Goal: Task Accomplishment & Management: Use online tool/utility

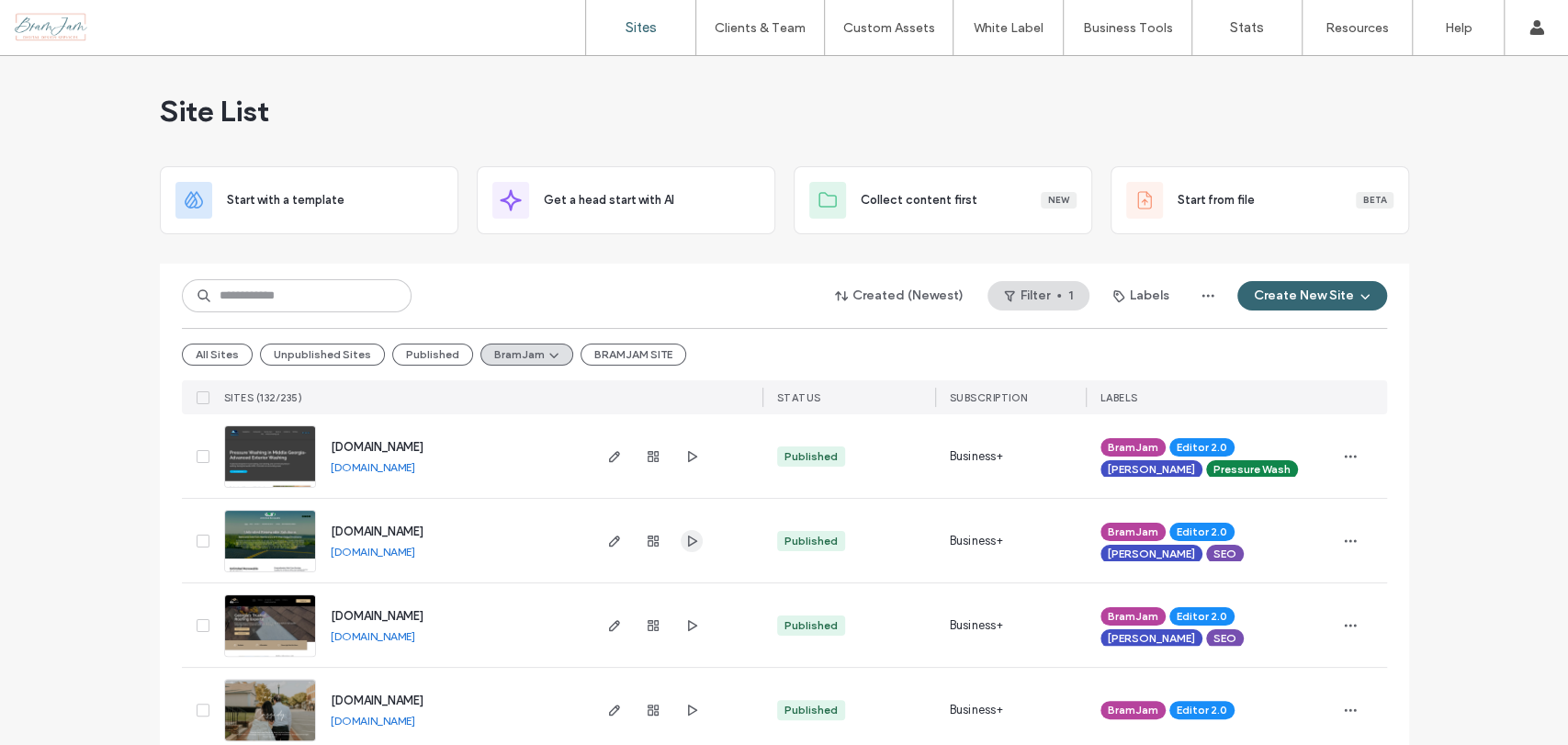
click at [687, 545] on use "button" at bounding box center [692, 541] width 10 height 11
click at [608, 531] on span "button" at bounding box center [615, 541] width 22 height 22
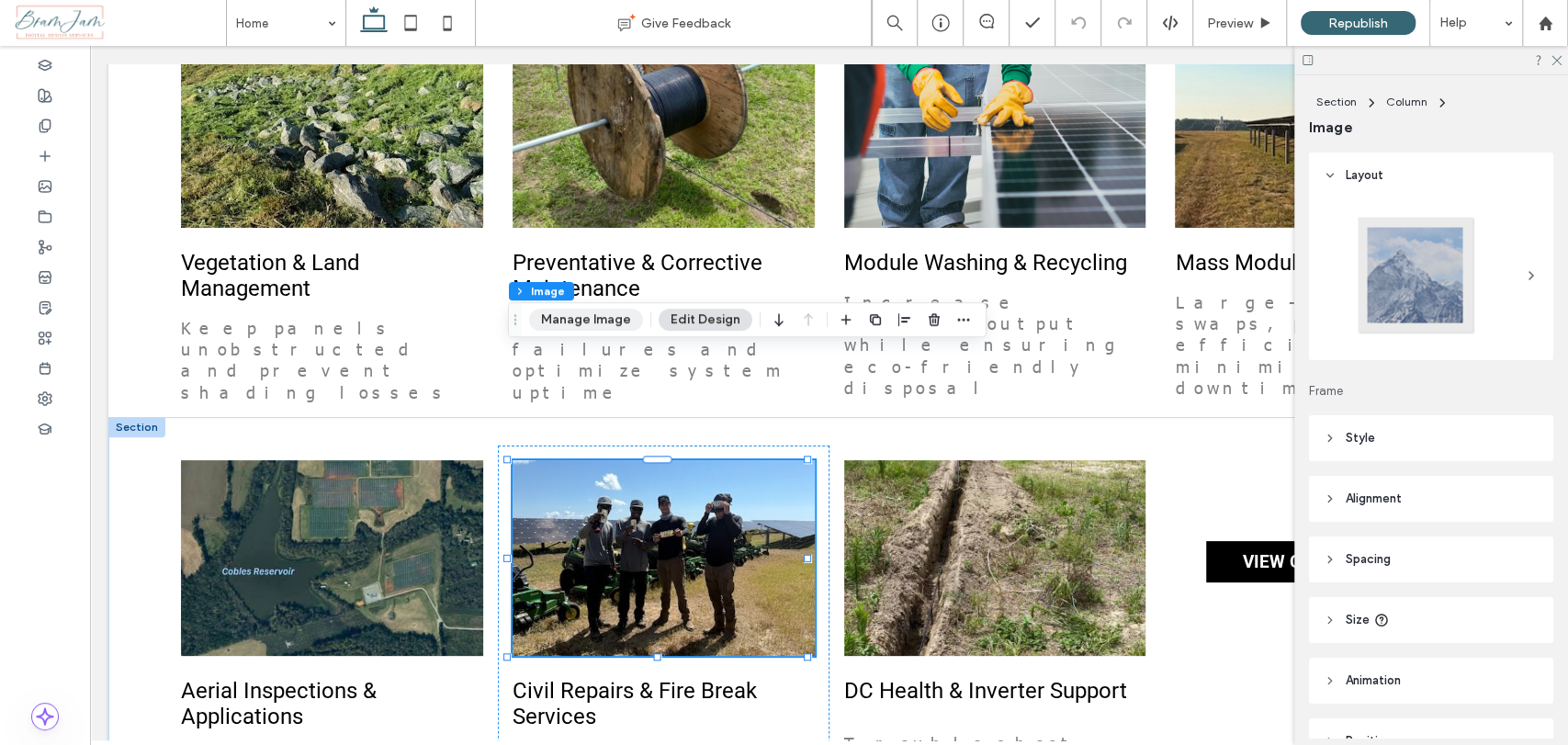
click at [559, 322] on button "Manage Image" at bounding box center [586, 319] width 114 height 22
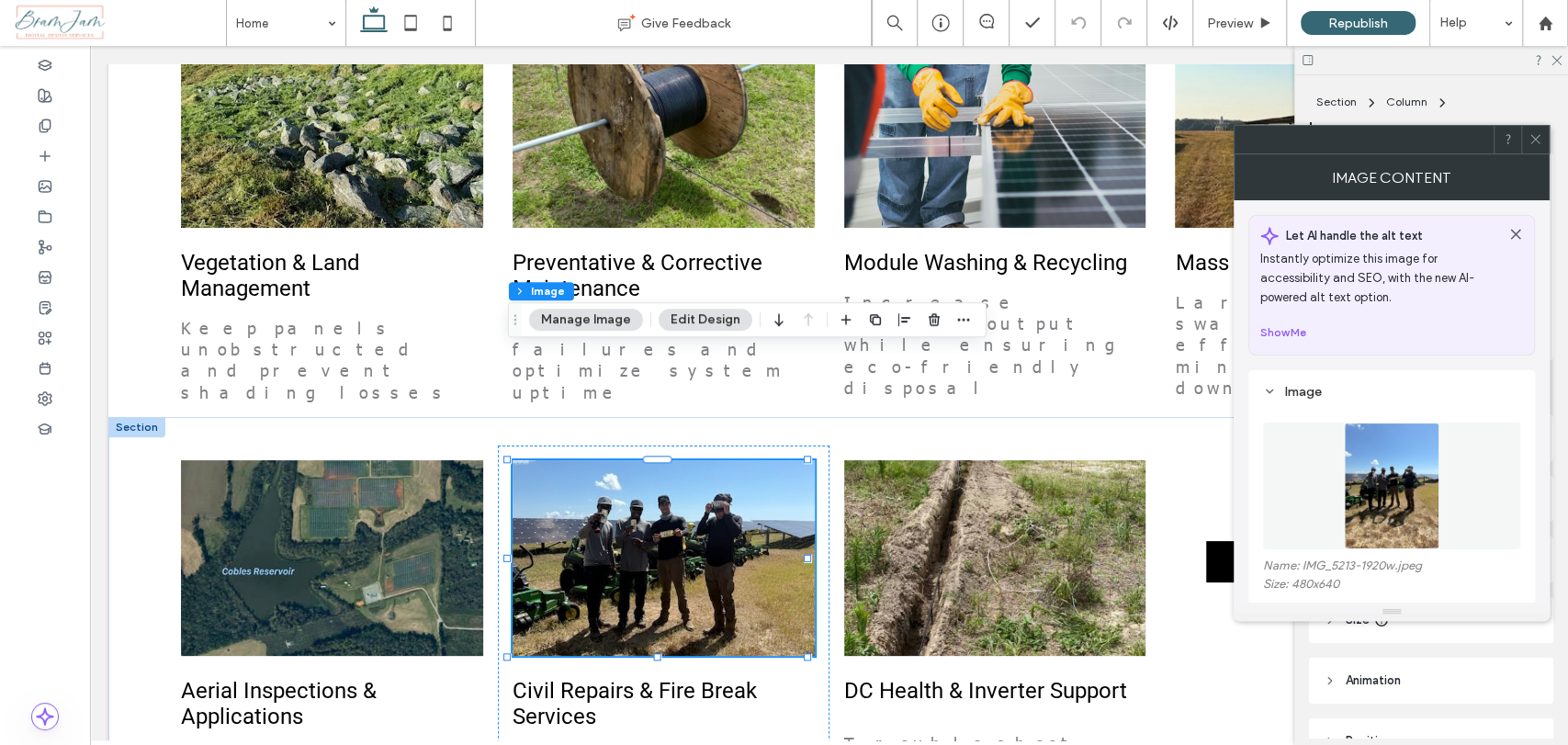
scroll to position [204, 0]
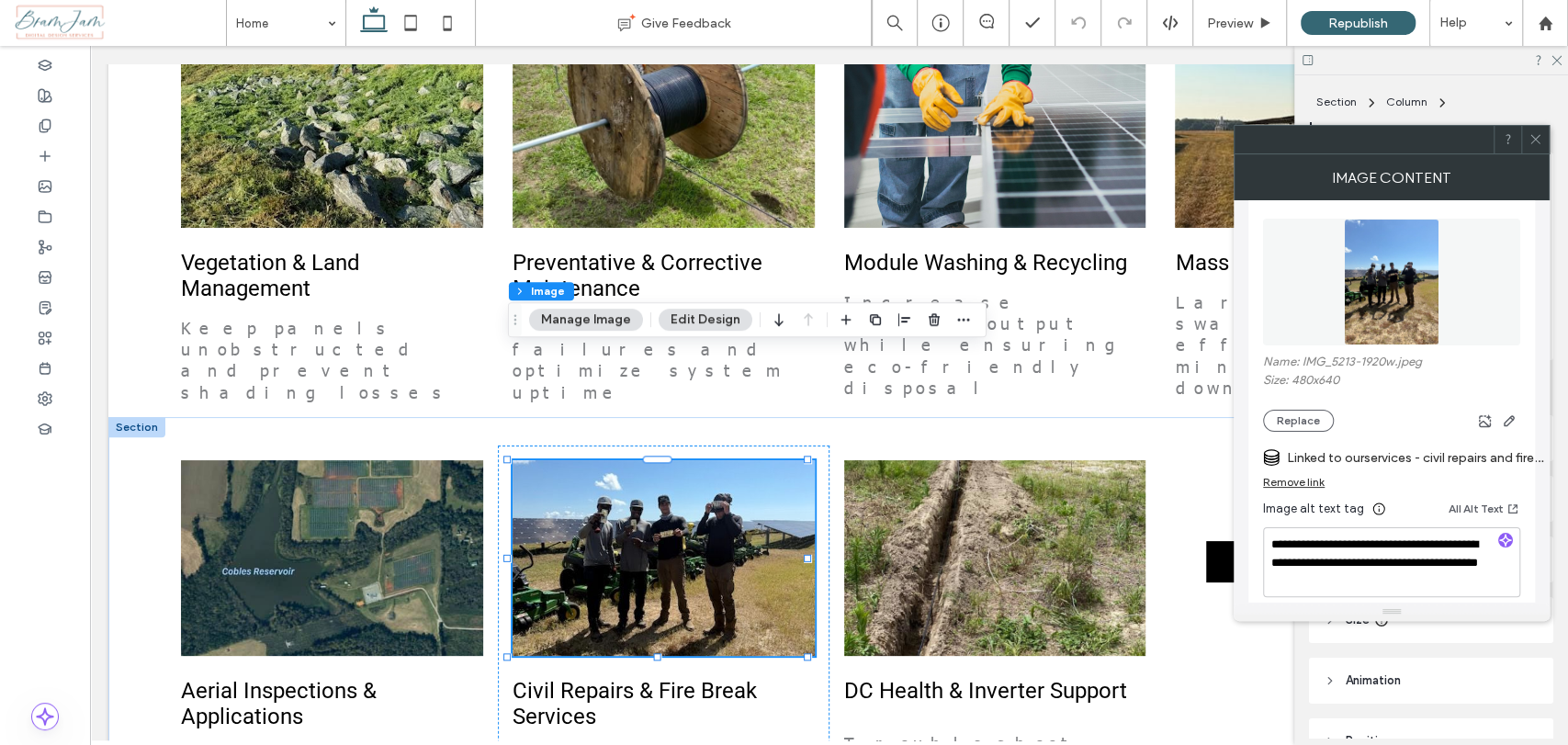
click at [1301, 433] on section "Linked to ourservices - civil repairs and fire break services" at bounding box center [1392, 453] width 258 height 43
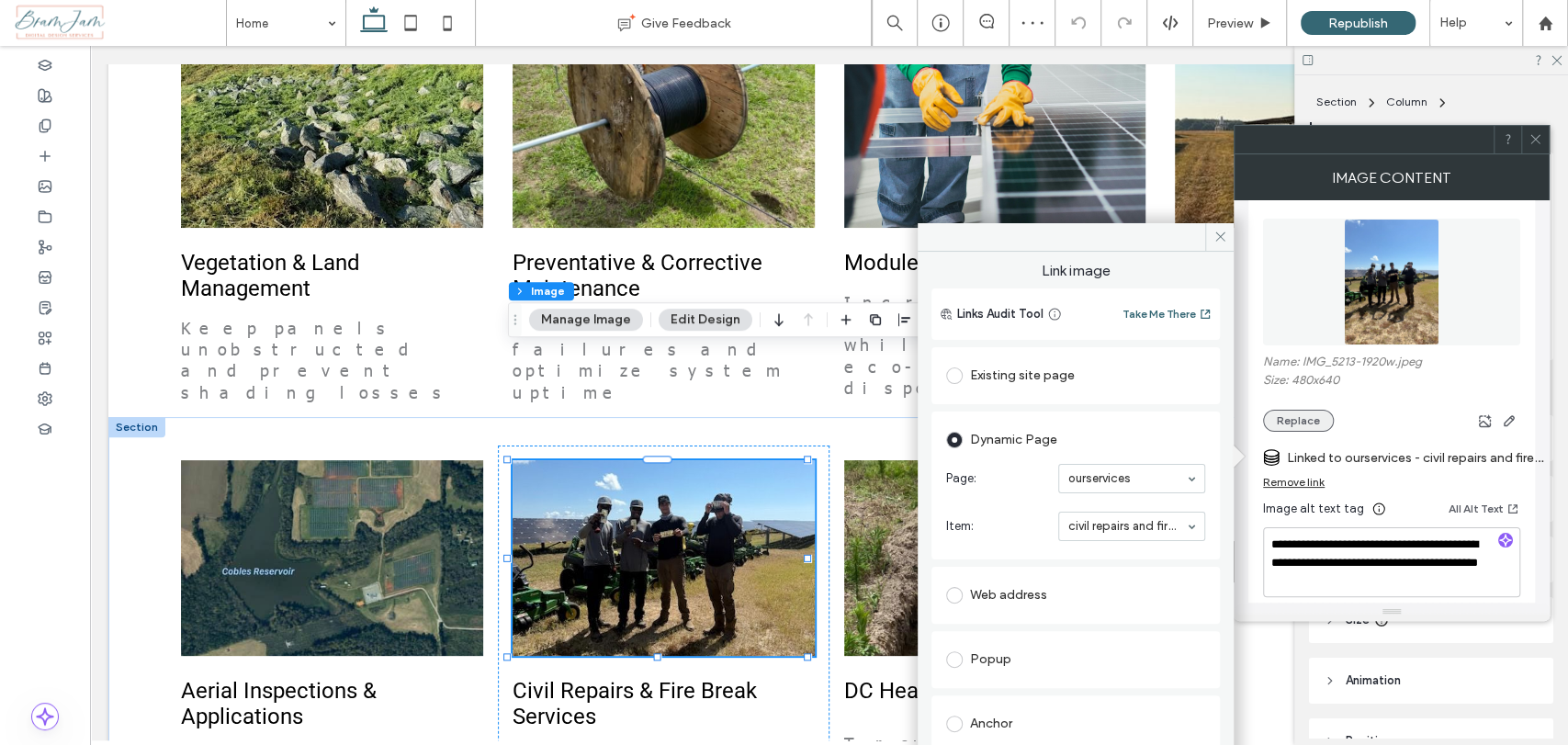
click at [1320, 427] on button "Replace" at bounding box center [1299, 420] width 71 height 22
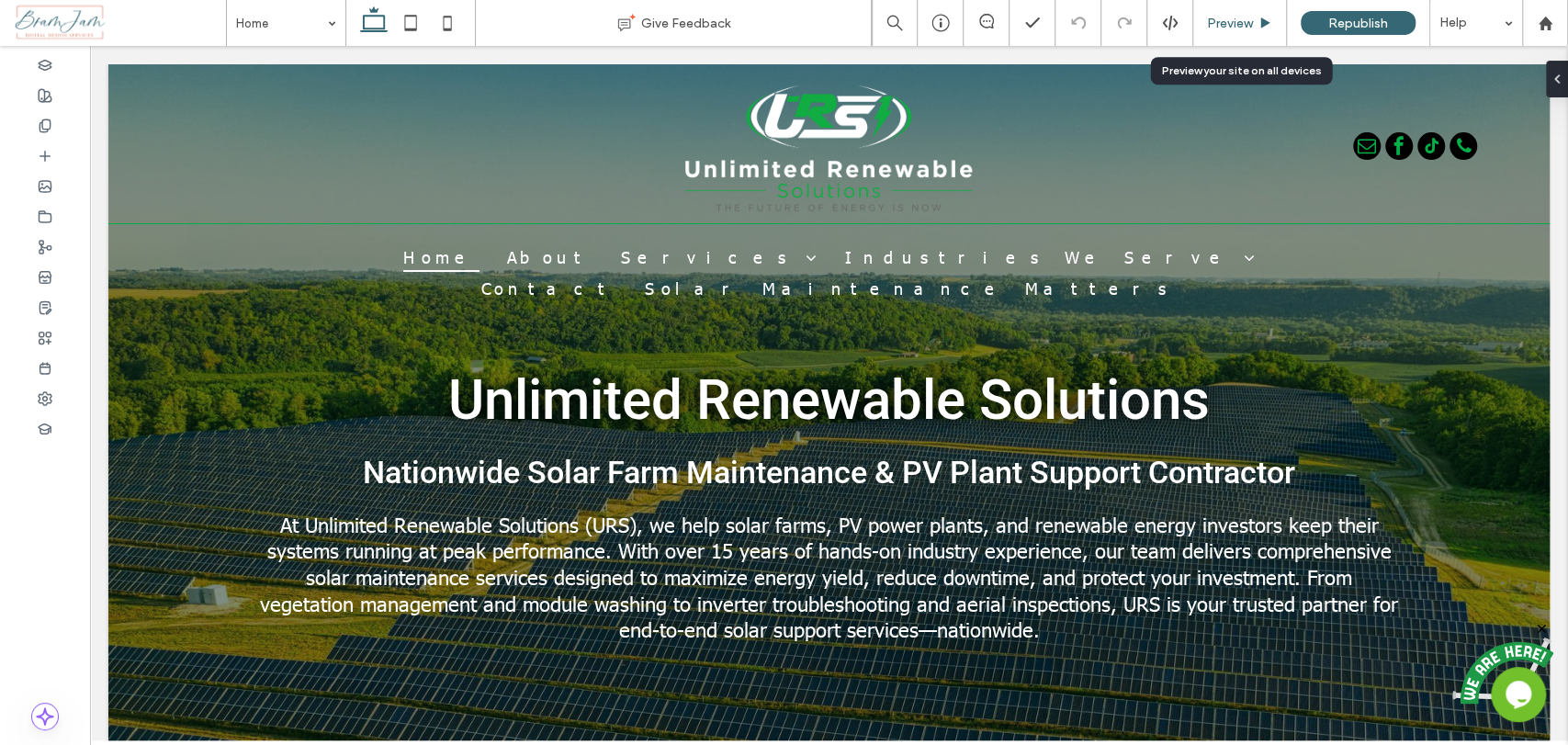
click at [1247, 24] on span "Preview" at bounding box center [1230, 23] width 46 height 15
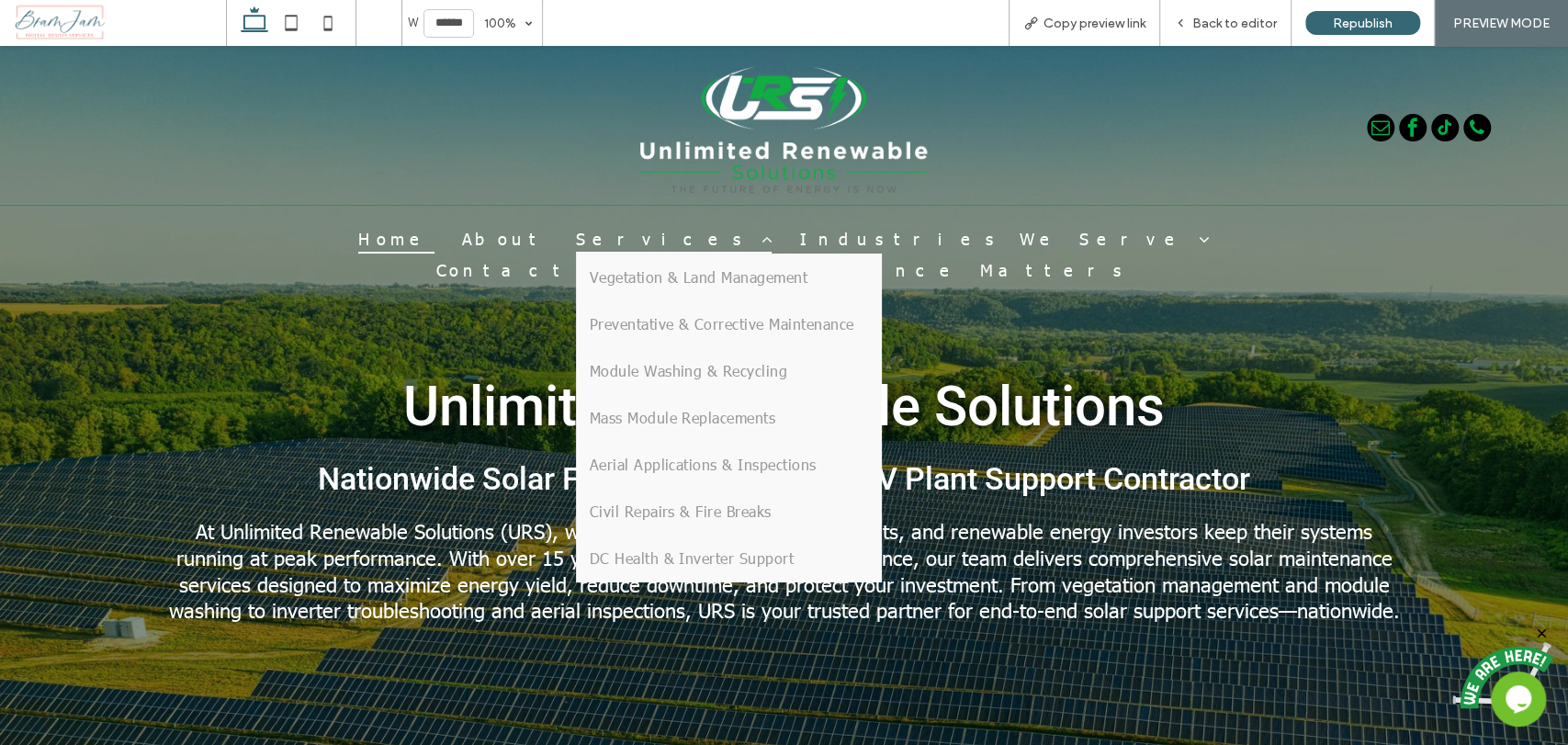
click at [590, 236] on span "Services" at bounding box center [674, 237] width 196 height 32
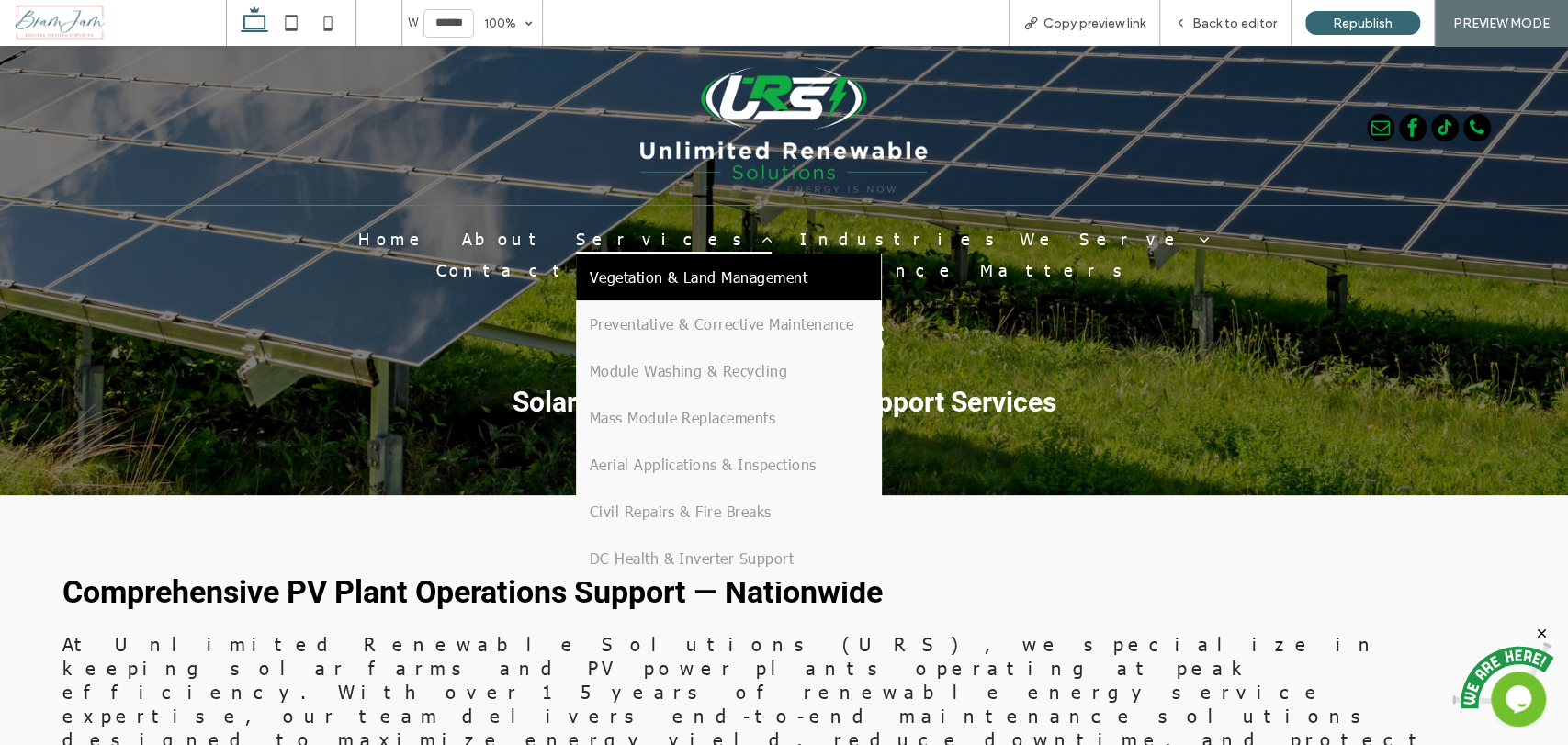
click at [611, 287] on link "Vegetation & Land Management" at bounding box center [729, 277] width 306 height 47
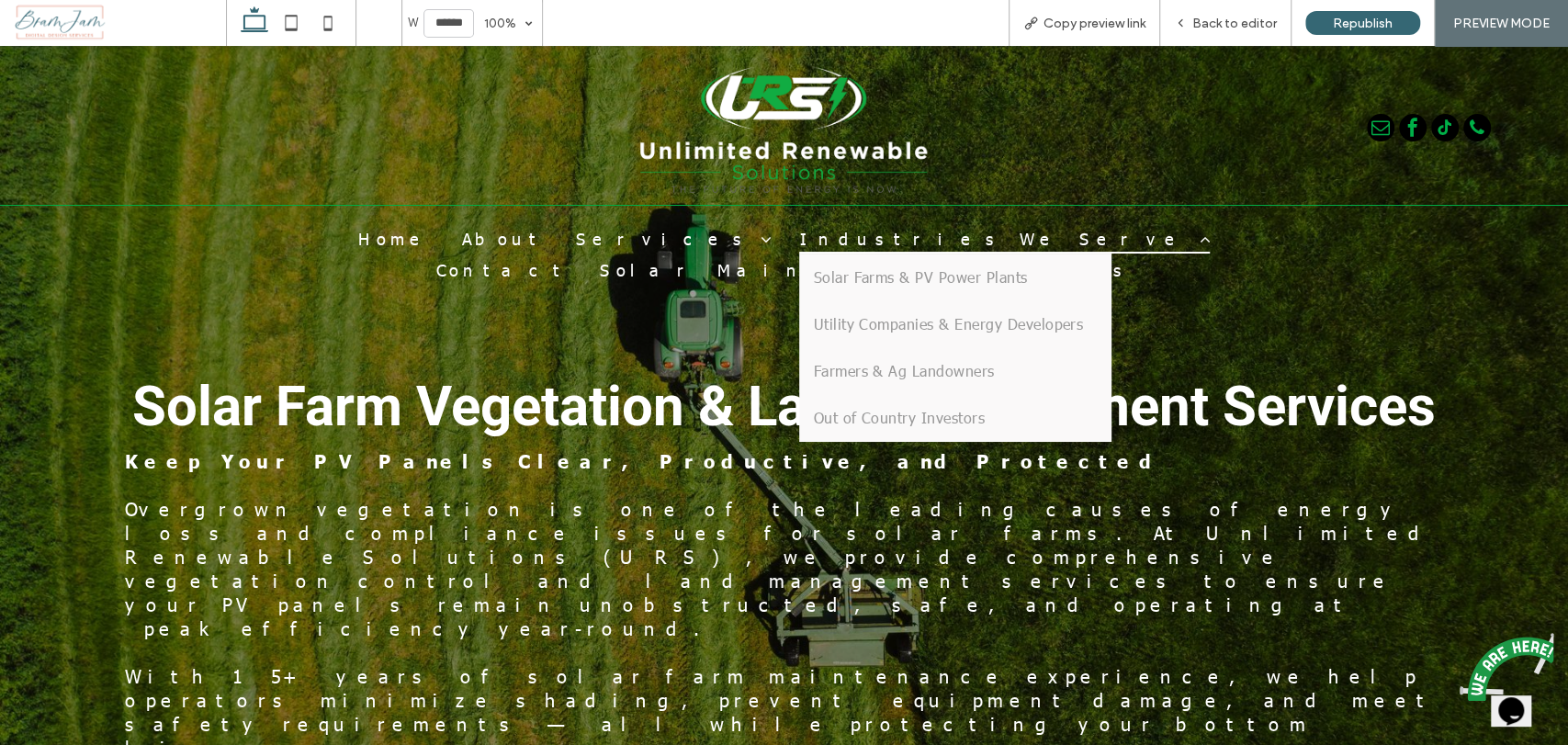
click at [799, 243] on span "Industries We Serve" at bounding box center [1004, 237] width 411 height 32
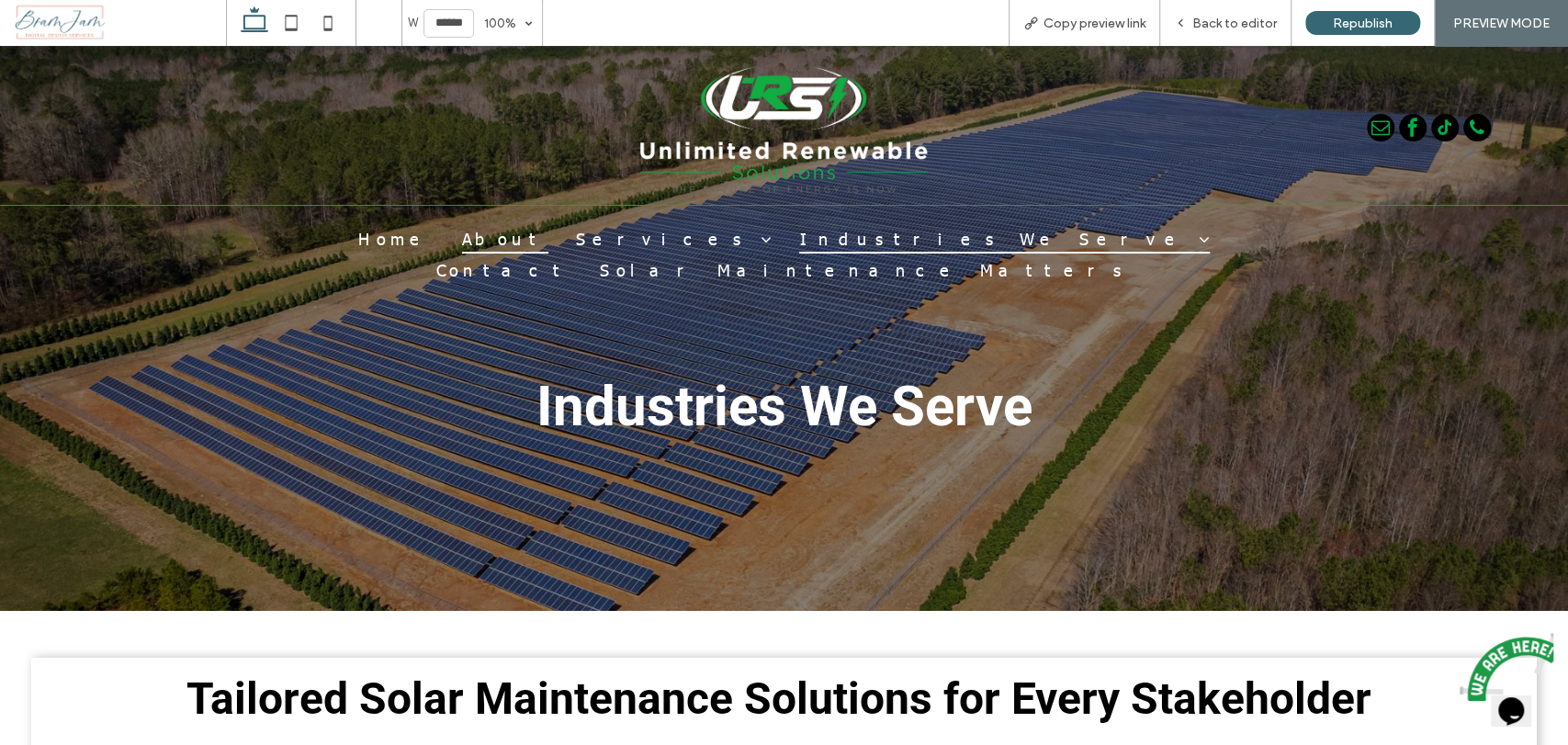
click at [491, 239] on span "About" at bounding box center [505, 237] width 86 height 32
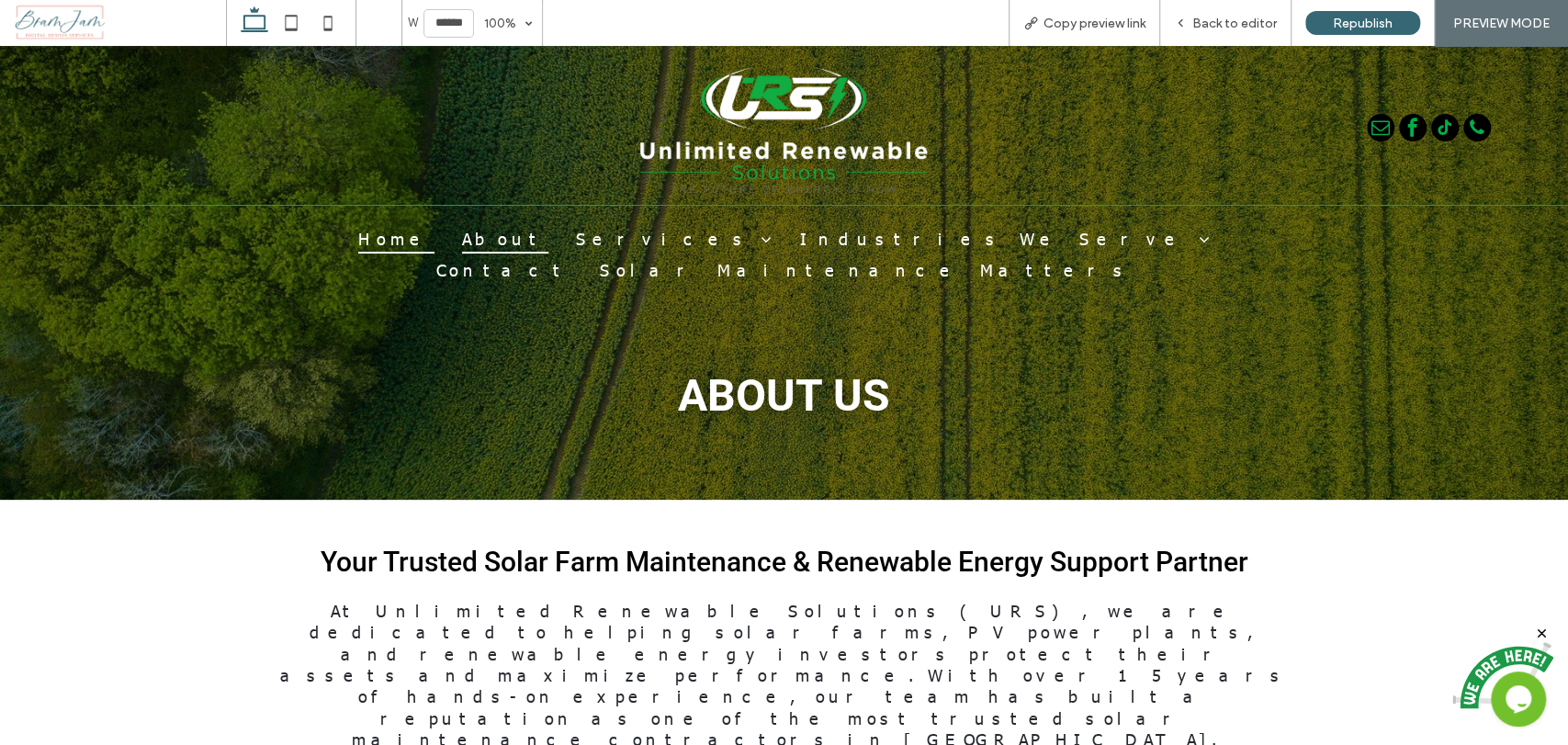
click at [409, 242] on span "Home" at bounding box center [396, 237] width 77 height 32
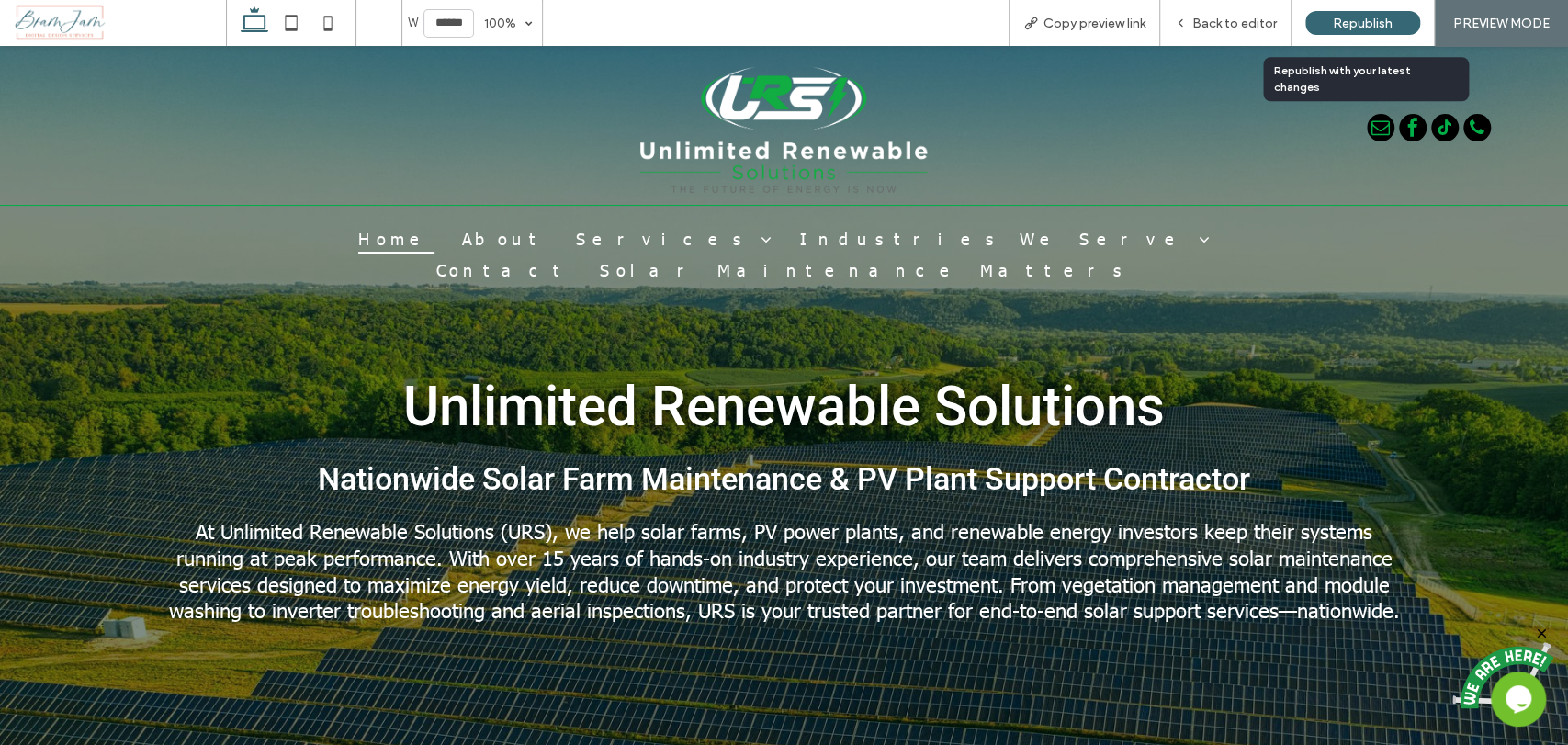
click at [1378, 17] on span "Republish" at bounding box center [1363, 23] width 59 height 15
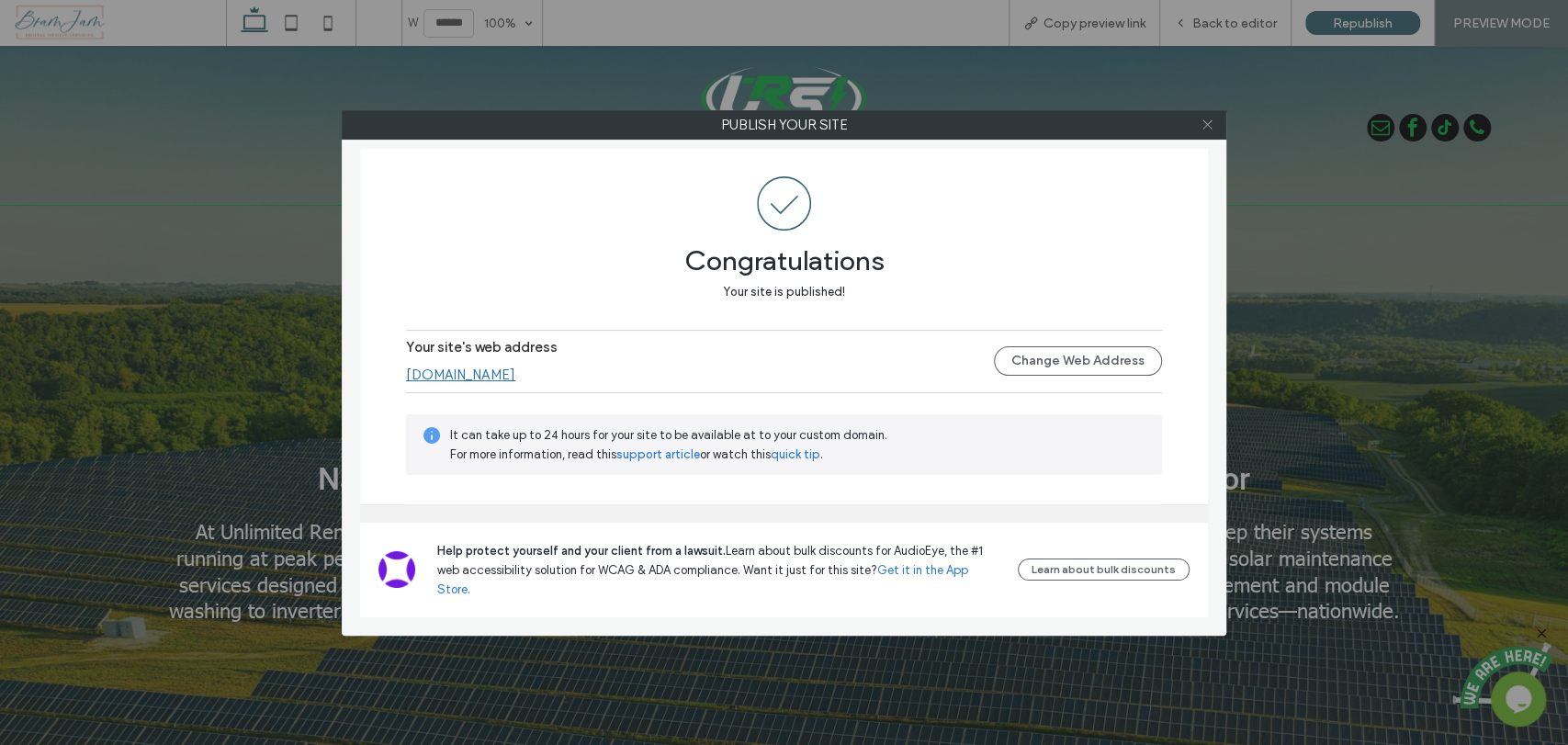
click at [1202, 127] on use at bounding box center [1207, 125] width 10 height 10
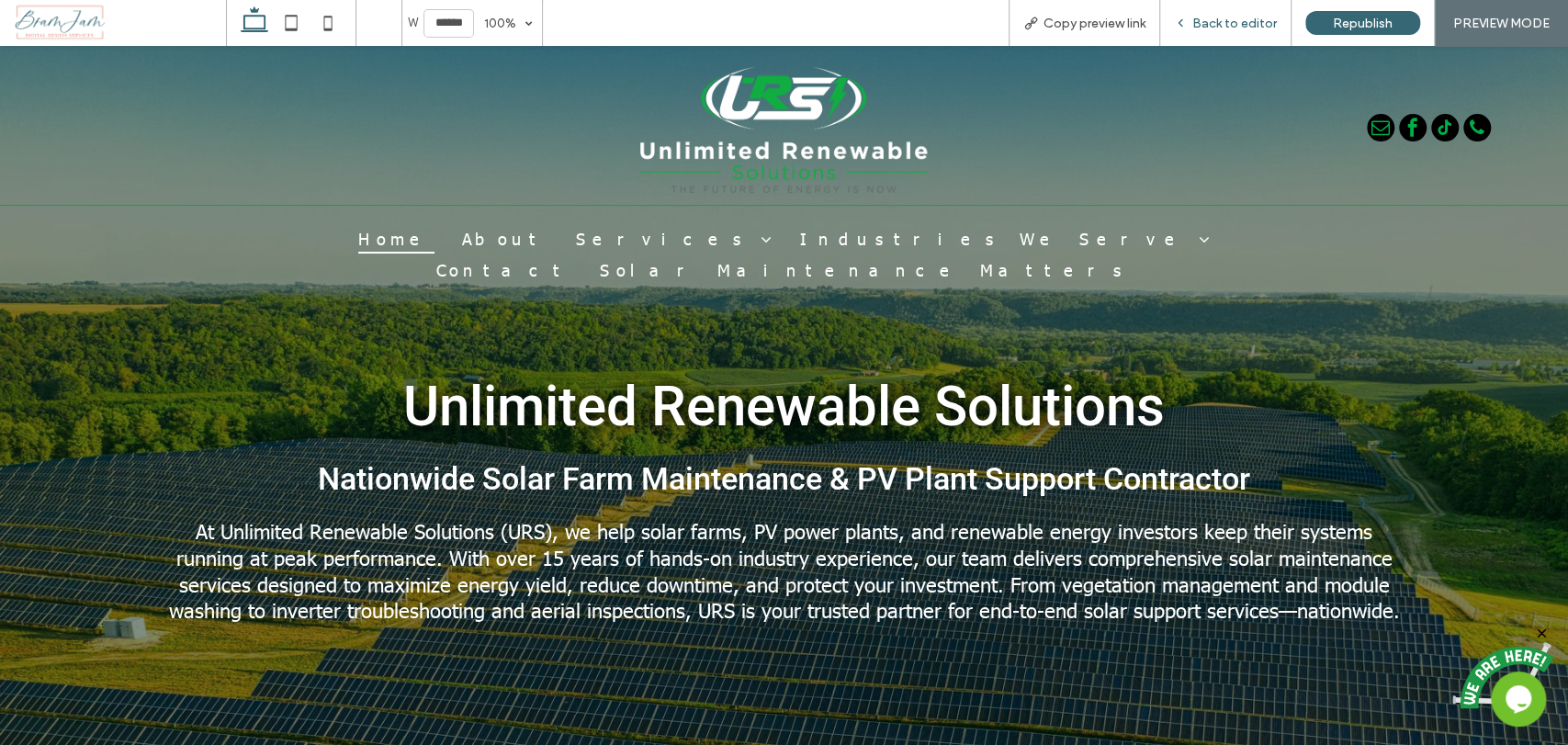
click at [1231, 29] on span "Back to editor" at bounding box center [1235, 23] width 84 height 15
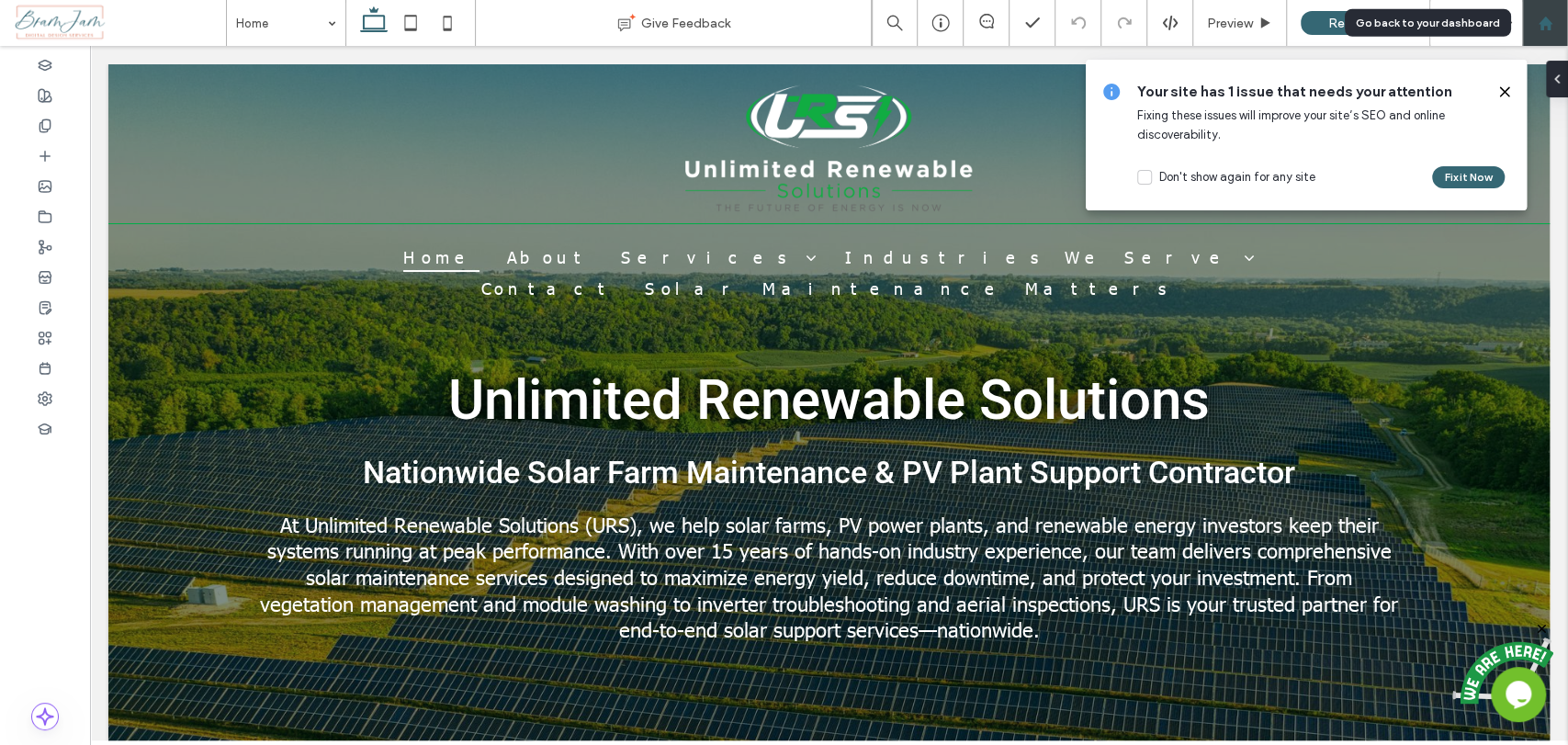
click at [1555, 34] on div at bounding box center [1545, 23] width 46 height 46
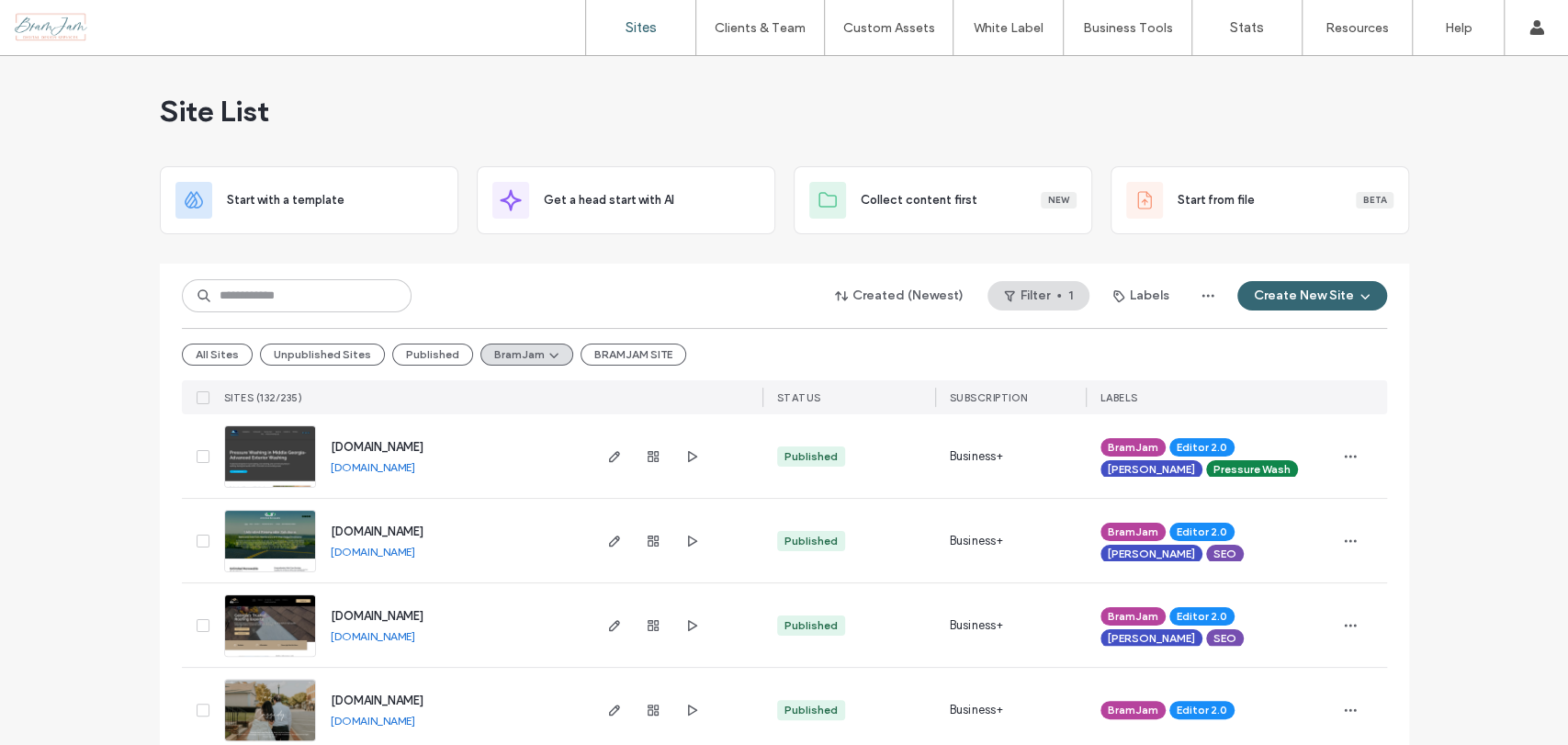
click at [895, 102] on div "Site List" at bounding box center [784, 111] width 1249 height 110
